Goal: Find specific page/section: Find specific page/section

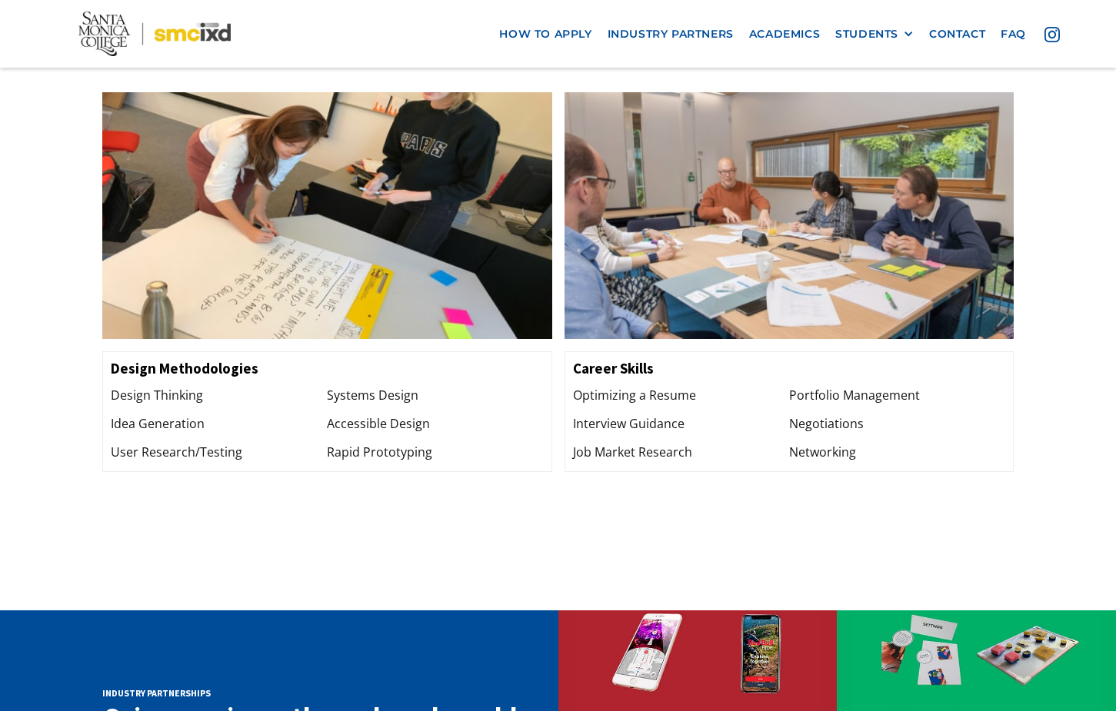
scroll to position [1881, 0]
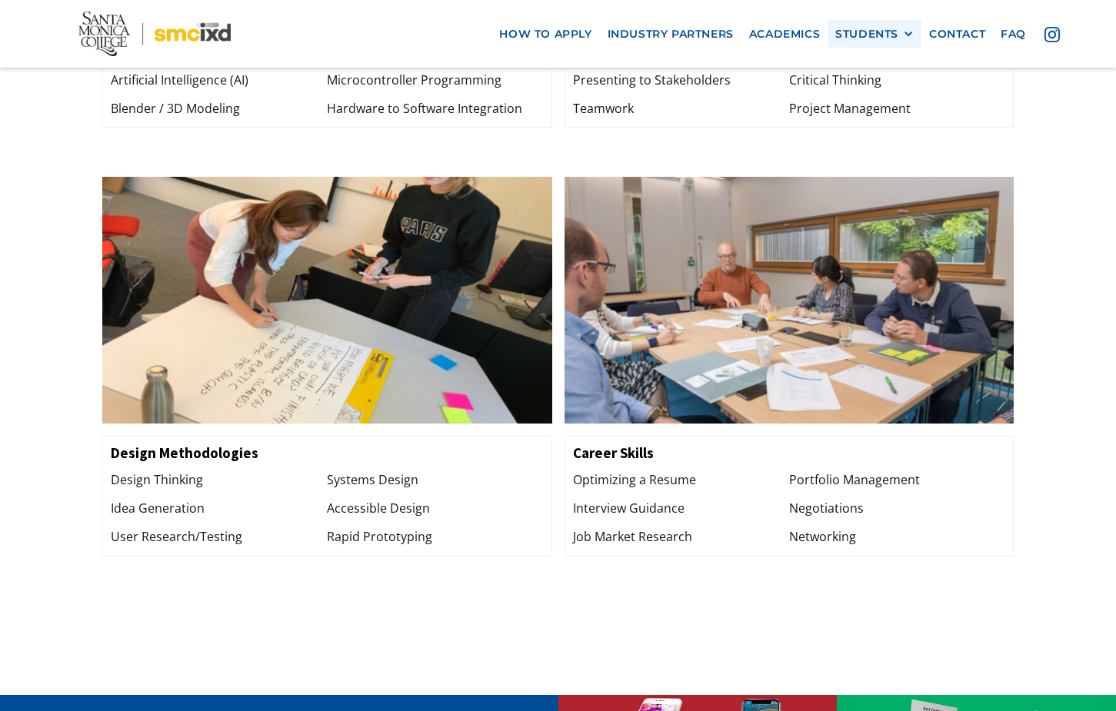
click at [883, 38] on div "STUDENTS" at bounding box center [866, 33] width 63 height 13
click at [890, 91] on link "Current Students" at bounding box center [904, 90] width 138 height 28
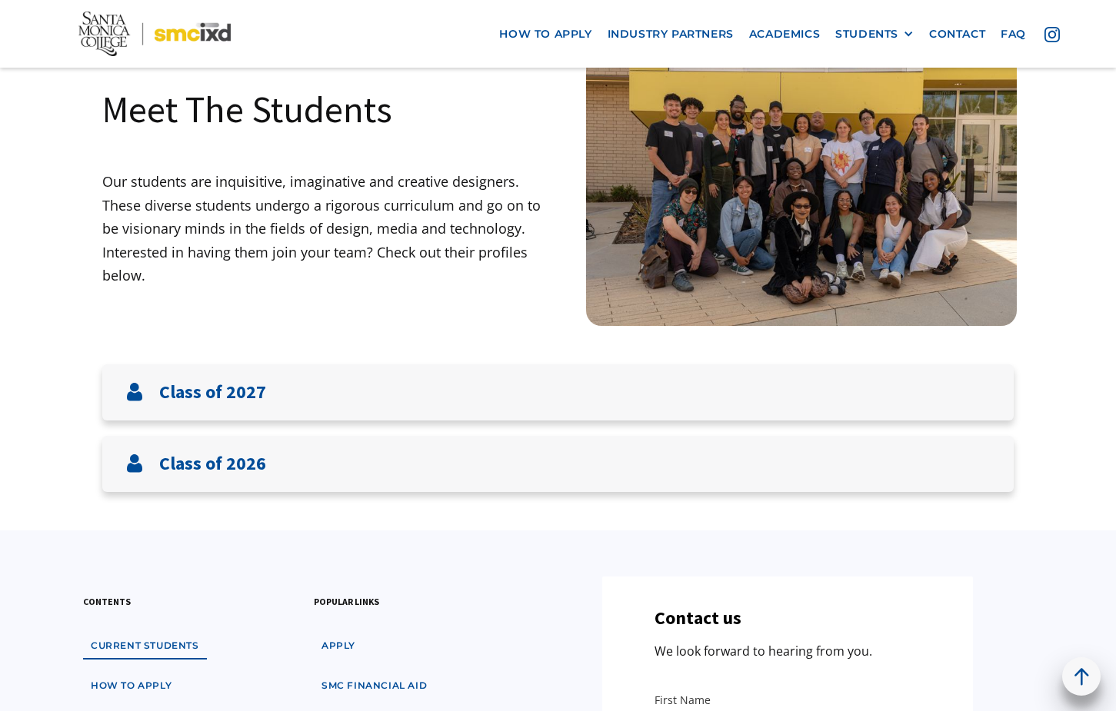
scroll to position [100, 0]
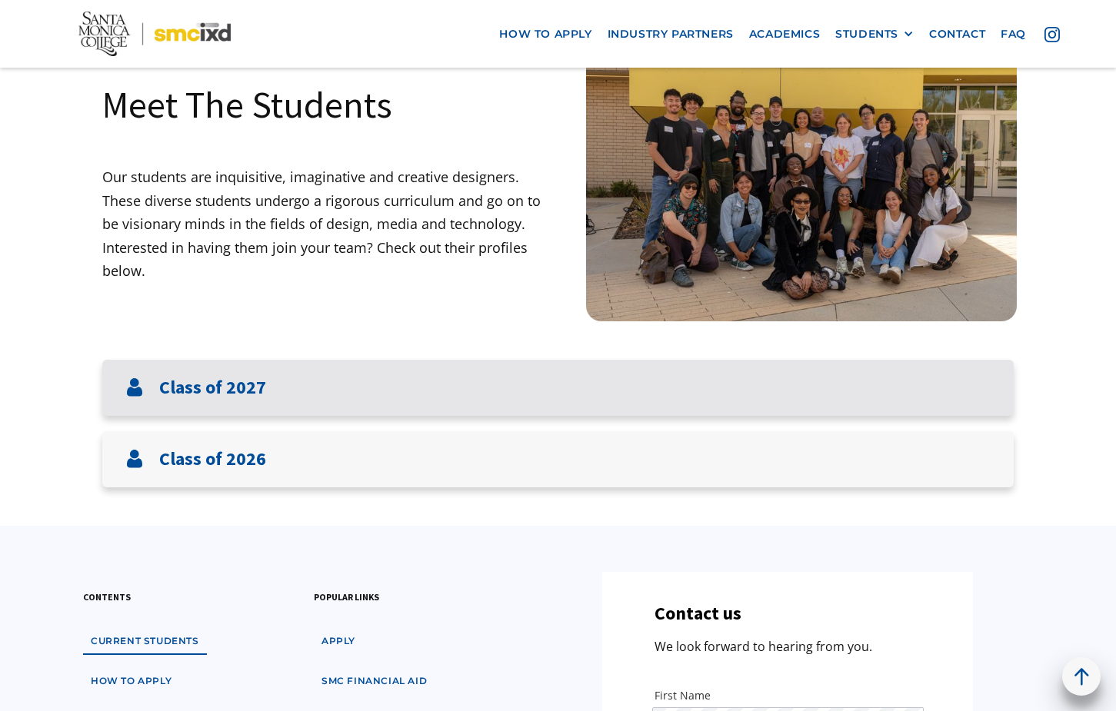
click at [502, 390] on div "Class of 2027" at bounding box center [557, 388] width 911 height 56
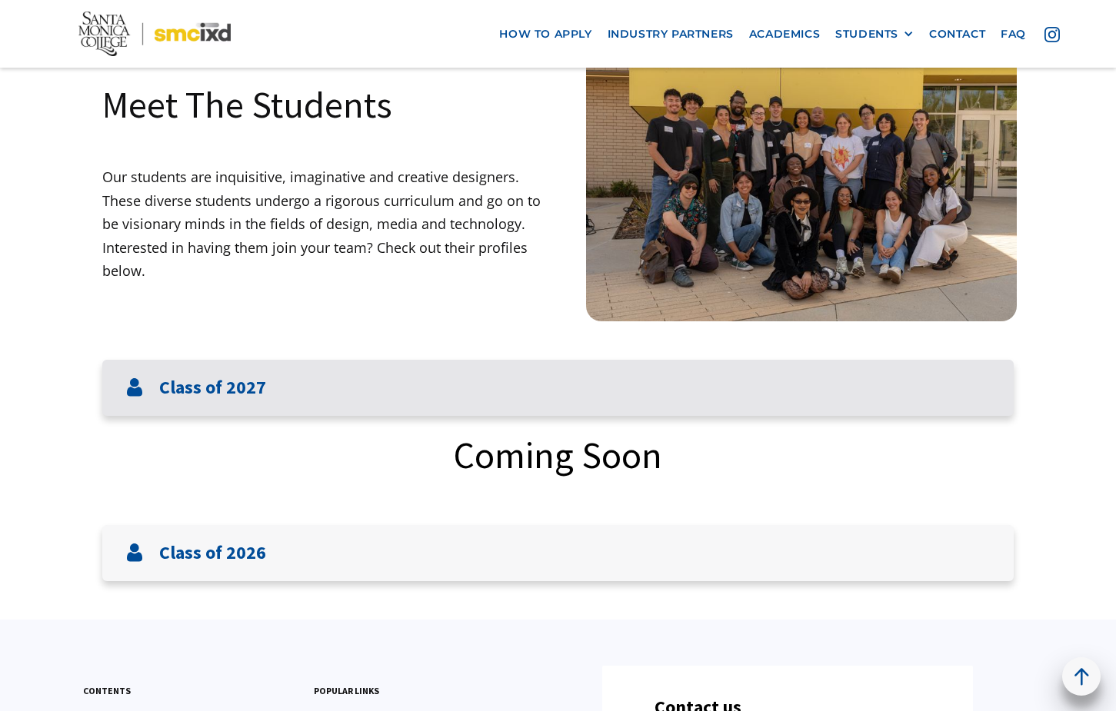
click at [502, 390] on div "Class of 2027" at bounding box center [557, 388] width 911 height 56
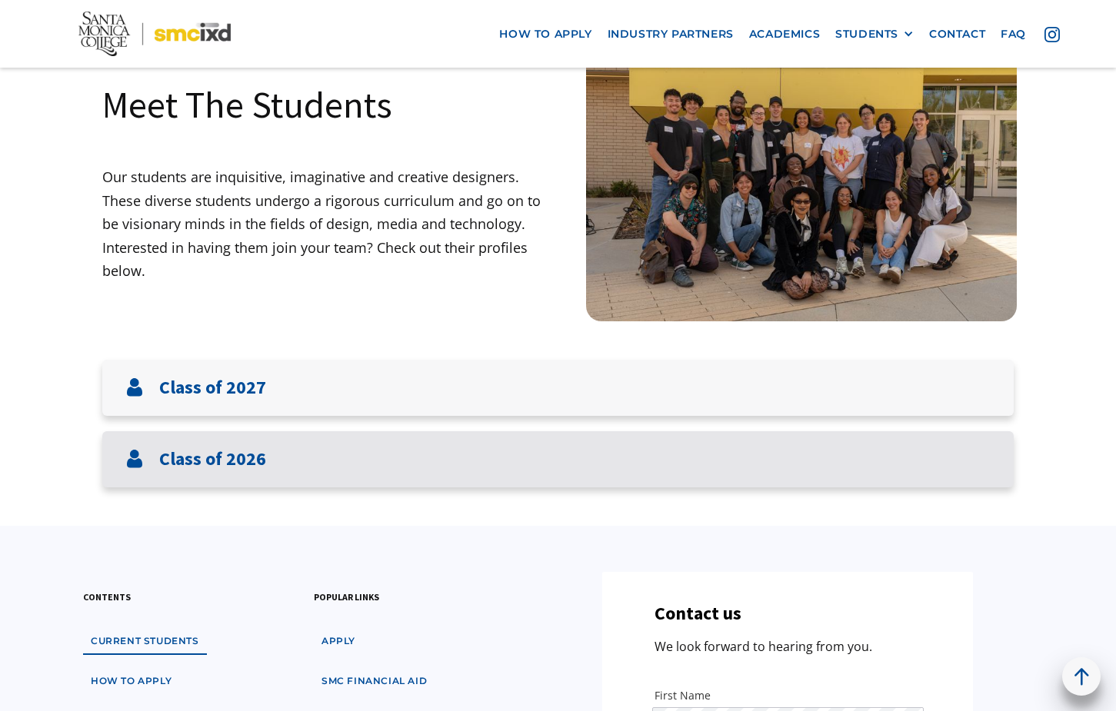
click at [511, 480] on div "Class of 2026" at bounding box center [557, 459] width 911 height 56
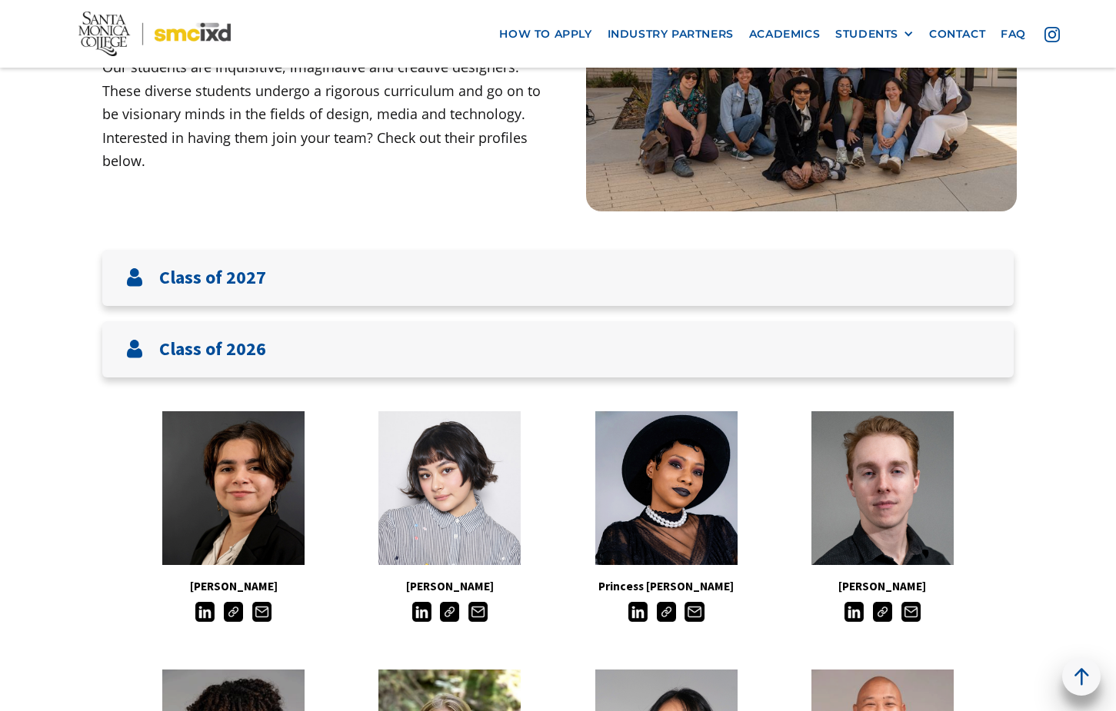
scroll to position [212, 0]
